Goal: Check status: Check status

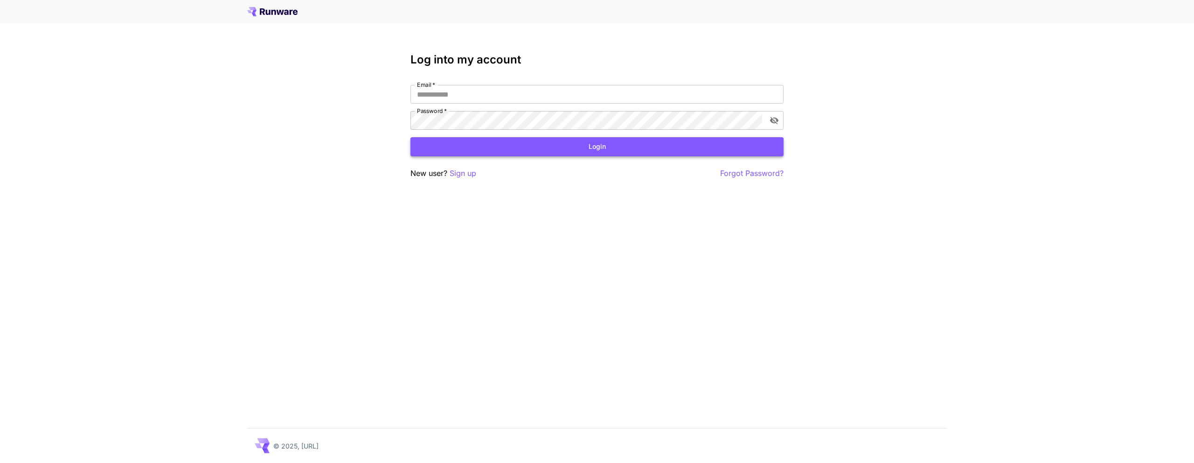
type input "**********"
click at [597, 150] on button "Login" at bounding box center [597, 146] width 373 height 19
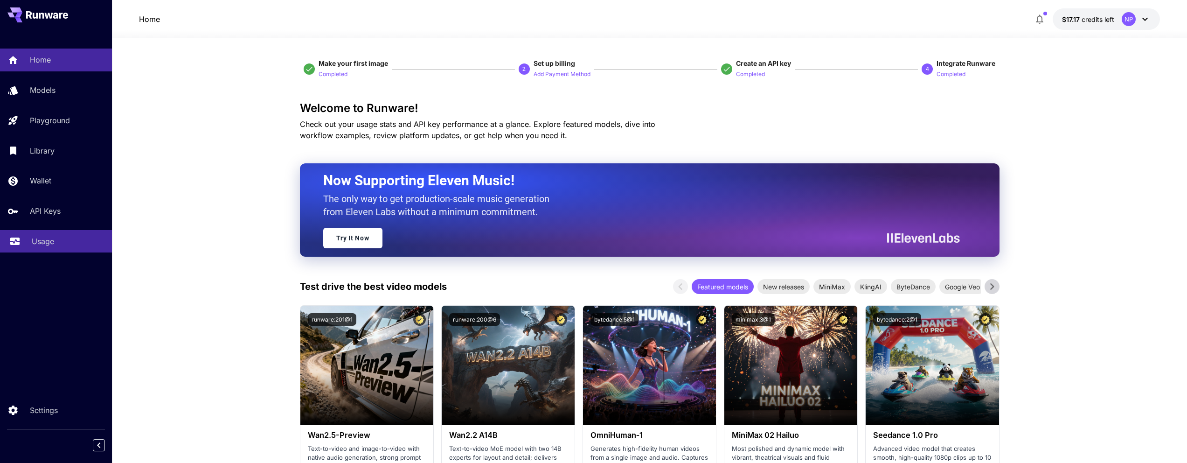
click at [43, 233] on link "Usage" at bounding box center [56, 241] width 112 height 23
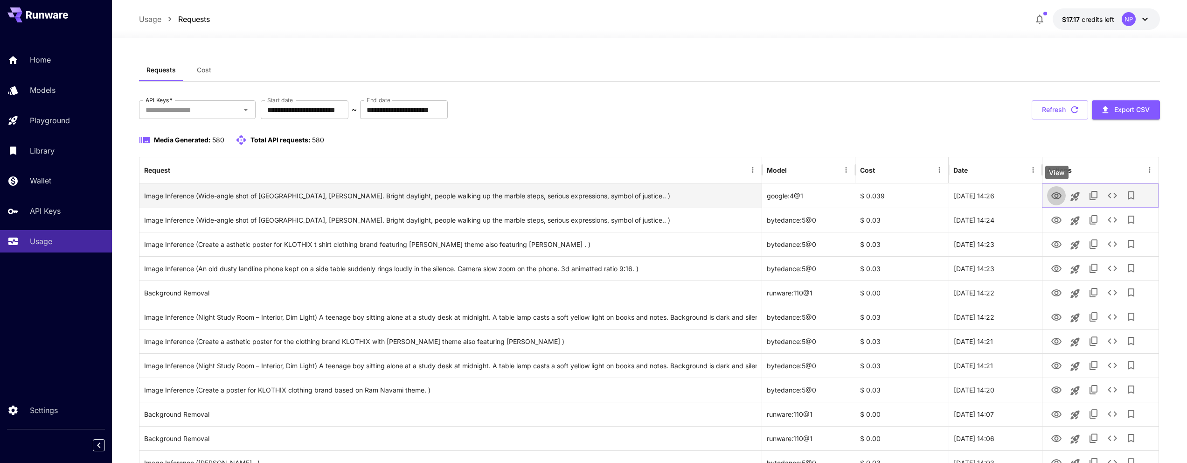
click at [1051, 195] on button "View" at bounding box center [1056, 195] width 19 height 19
click at [1053, 195] on icon "View" at bounding box center [1057, 195] width 10 height 7
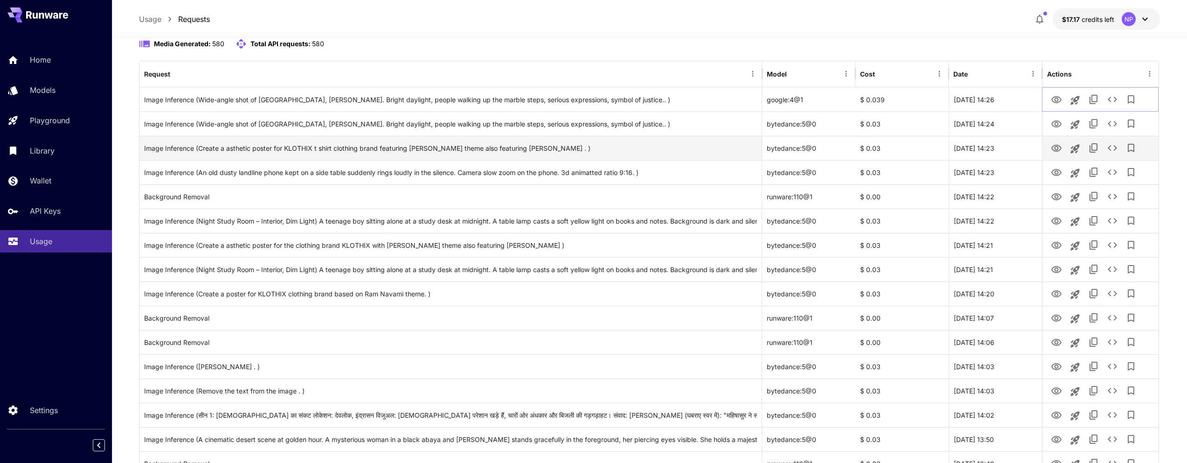
scroll to position [86, 0]
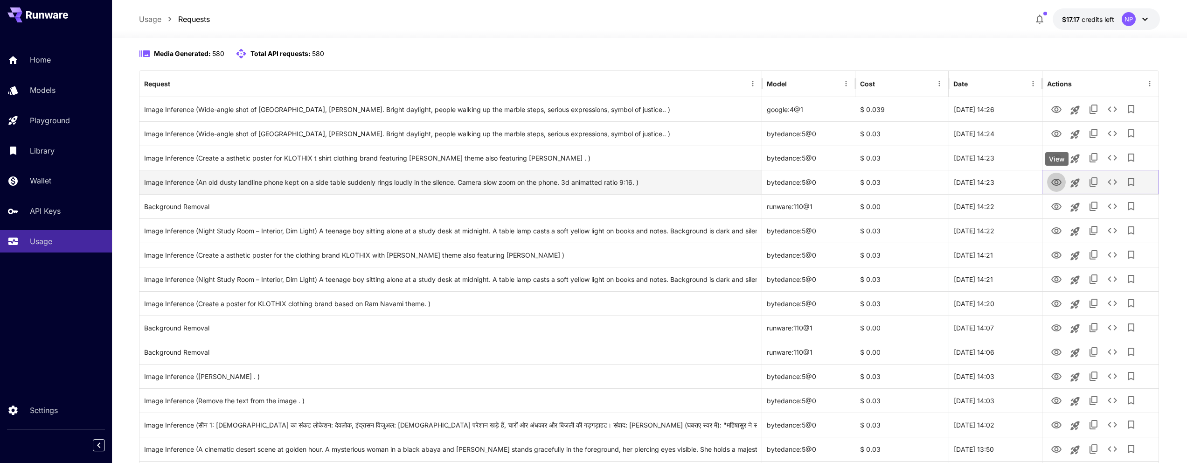
click at [1060, 182] on icon "View" at bounding box center [1056, 182] width 11 height 11
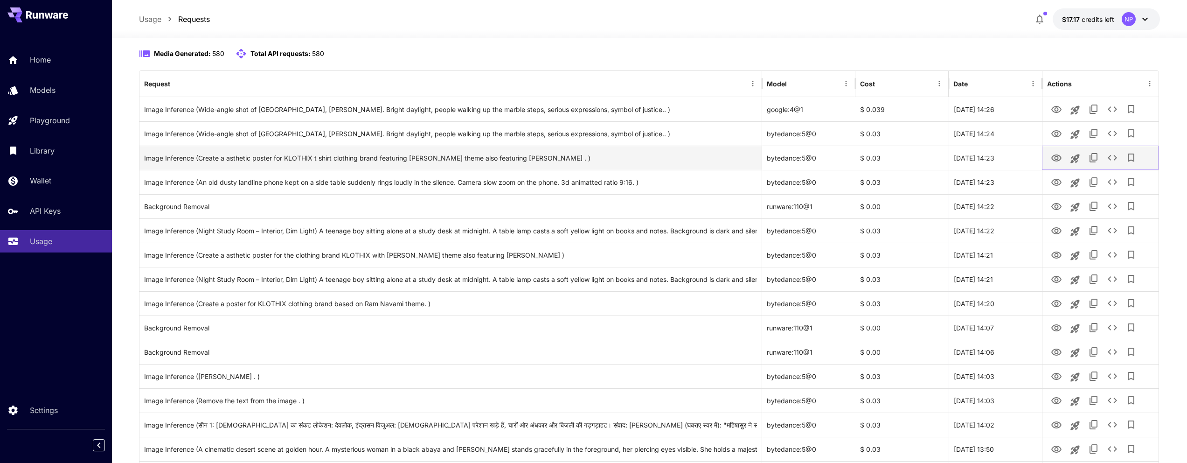
click at [1054, 155] on icon "View" at bounding box center [1057, 157] width 10 height 7
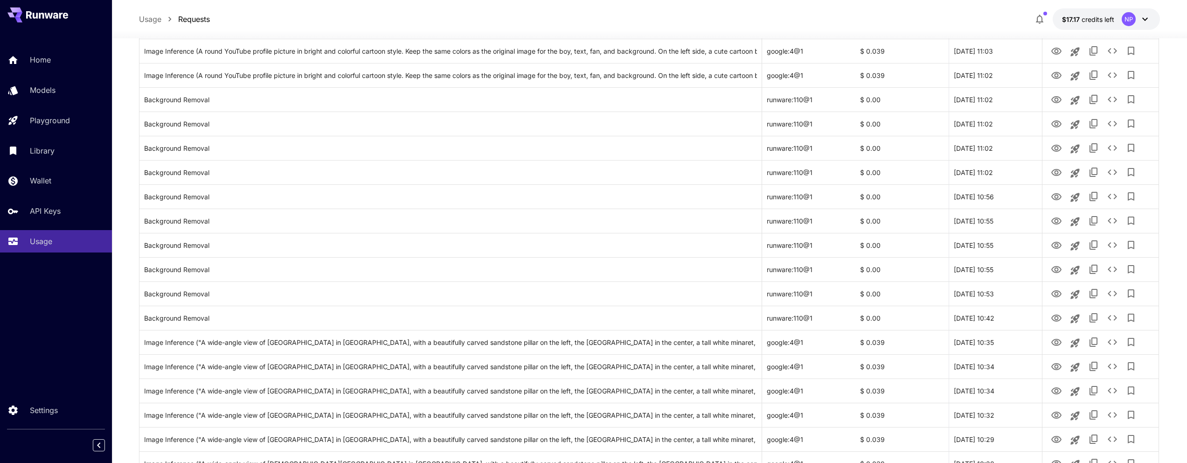
scroll to position [987, 0]
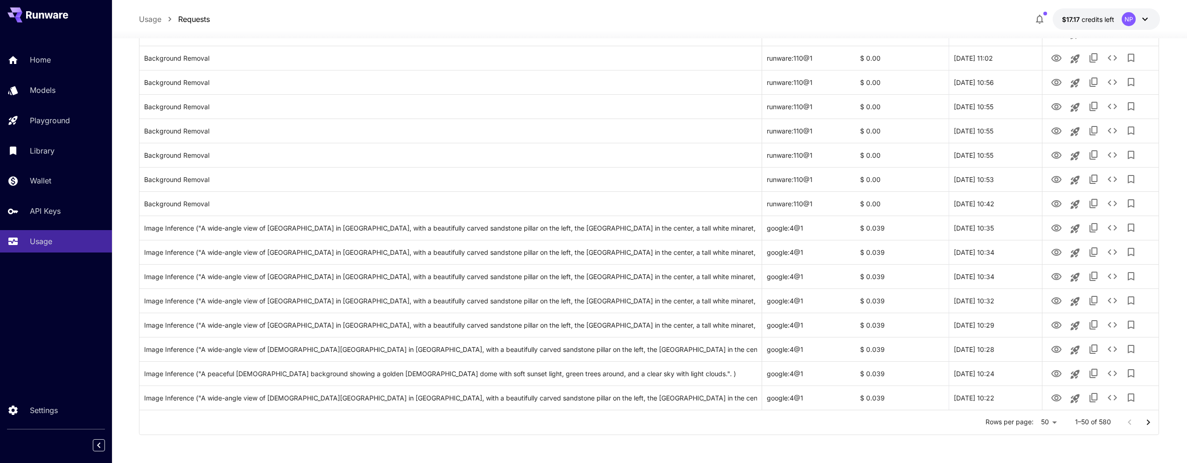
click at [1147, 421] on icon "Go to next page" at bounding box center [1148, 422] width 11 height 11
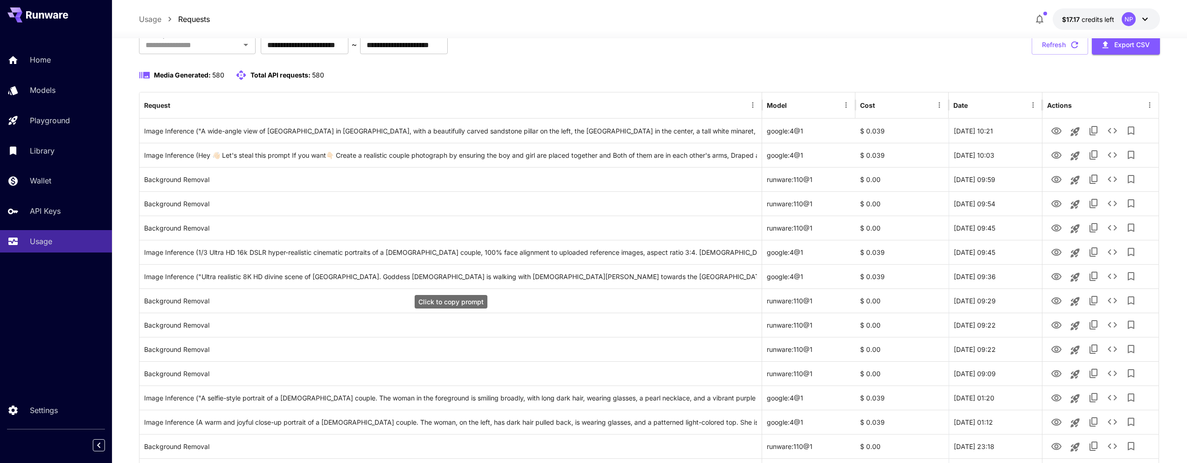
scroll to position [0, 0]
